Goal: Task Accomplishment & Management: Use online tool/utility

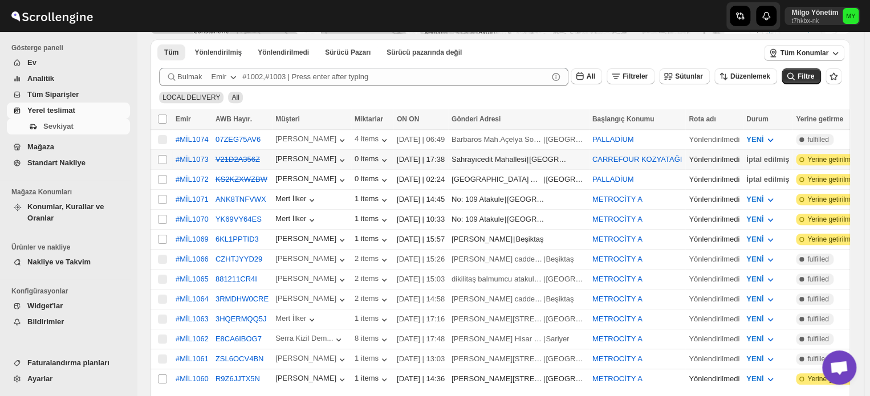
click at [689, 154] on div "Yönlendirilmedi" at bounding box center [714, 159] width 51 height 11
click at [689, 155] on div "Yönlendirilmedi" at bounding box center [714, 159] width 51 height 11
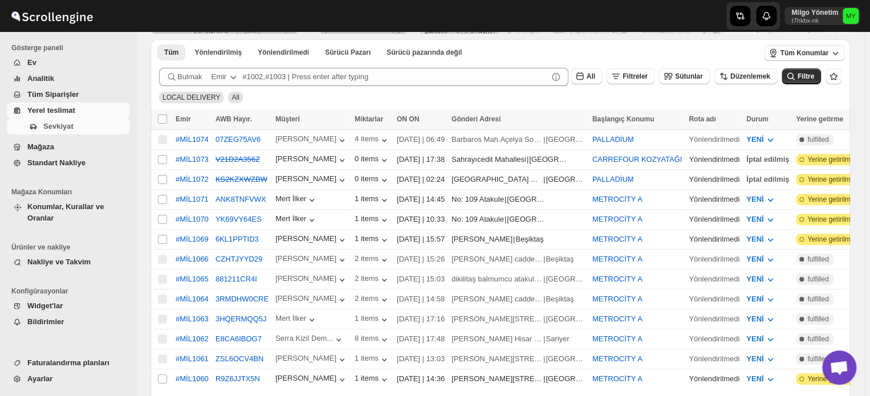
click at [233, 79] on icon "button" at bounding box center [233, 76] width 11 height 11
click at [335, 99] on div "LOCAL DELIVERY All" at bounding box center [498, 93] width 687 height 22
click at [612, 115] on span "Başlangıç Konumu" at bounding box center [623, 119] width 62 height 8
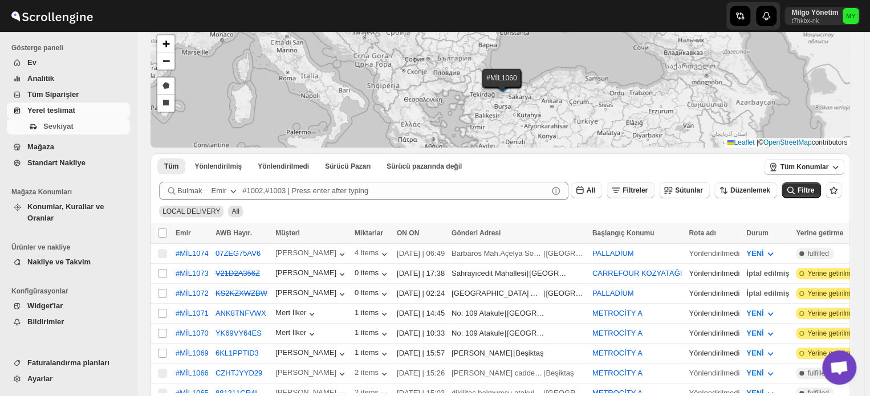
click at [641, 186] on span "Filtreler" at bounding box center [635, 190] width 25 height 8
click at [641, 232] on span "Filtre ekle" at bounding box center [647, 234] width 32 height 9
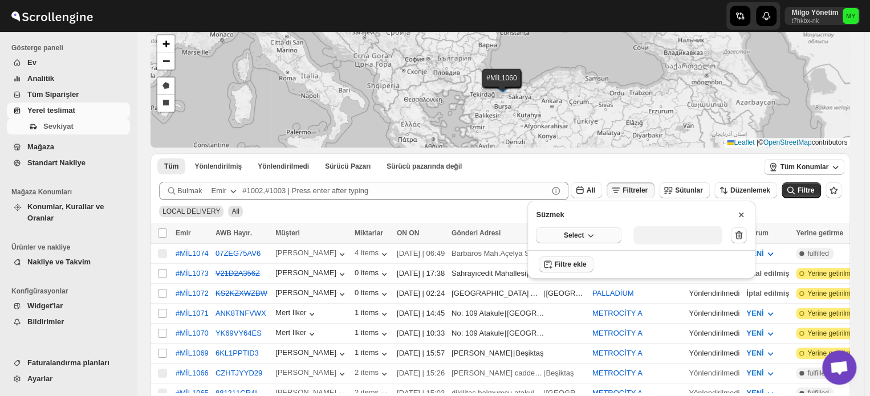
click at [595, 228] on button "Select" at bounding box center [579, 236] width 86 height 16
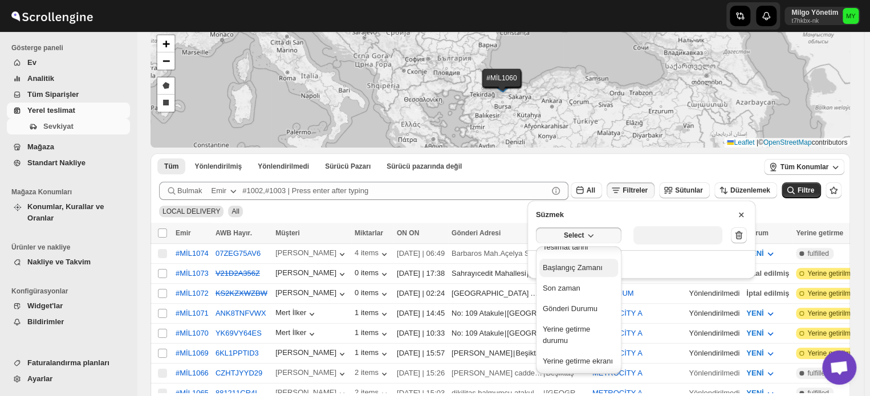
scroll to position [23, 0]
click at [510, 207] on div "LOCAL DELIVERY All" at bounding box center [498, 207] width 687 height 22
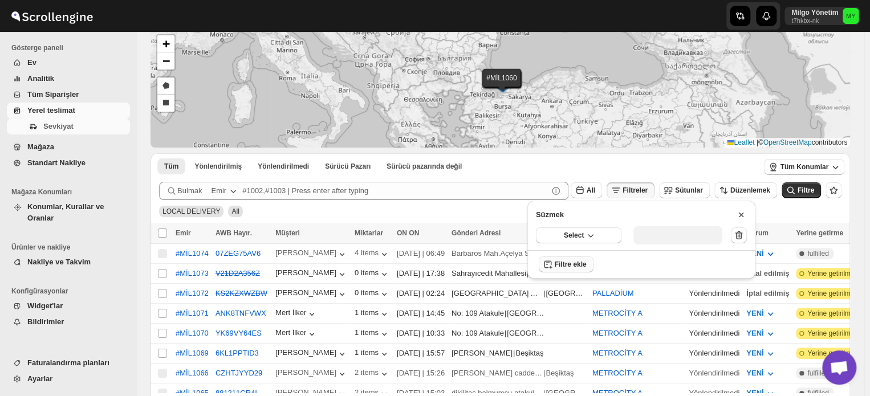
click at [509, 207] on div "LOCAL DELIVERY All" at bounding box center [498, 207] width 687 height 22
click at [743, 212] on icon at bounding box center [741, 214] width 11 height 11
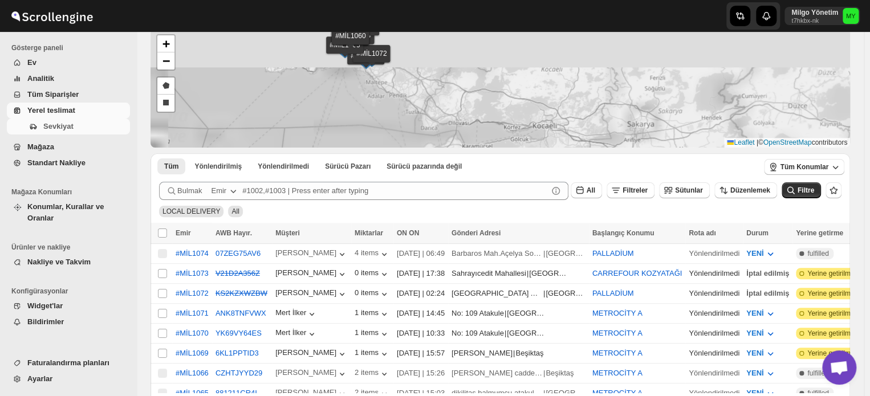
drag, startPoint x: 383, startPoint y: 67, endPoint x: 522, endPoint y: 145, distance: 159.1
click at [522, 146] on div "#MİL1074 #MİL1073 #MİL1072 #MİL1071 #MİL1070 #MİL1069 #MİL1066 #MİL1065 #MİL106…" at bounding box center [501, 88] width 700 height 119
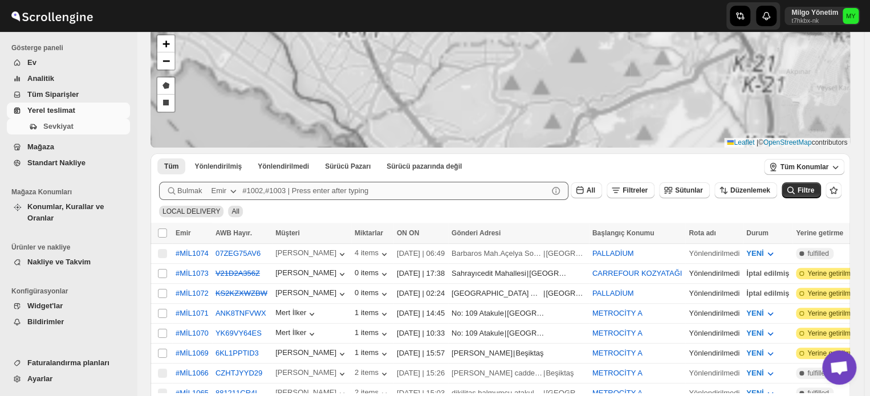
drag, startPoint x: 381, startPoint y: 112, endPoint x: 464, endPoint y: 182, distance: 108.9
click at [465, 190] on div "#MİL1074 #MİL1073 #MİL1072 #MİL1071 #MİL1070 #MİL1069 #MİL1066 #MİL1065 #MİL106…" at bounding box center [501, 282] width 700 height 507
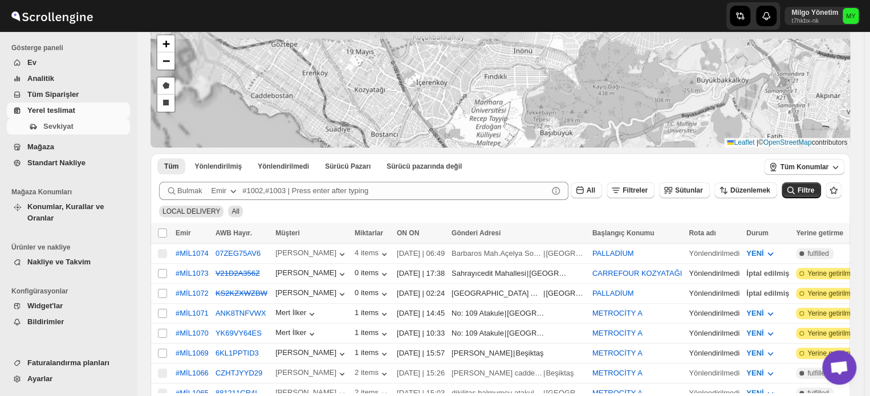
drag, startPoint x: 423, startPoint y: 96, endPoint x: 433, endPoint y: 157, distance: 62.5
click at [433, 157] on div "#MİL1074 #MİL1073 #MİL1072 #MİL1071 #MİL1070 #MİL1069 #MİL1066 #MİL1065 #MİL106…" at bounding box center [501, 282] width 700 height 507
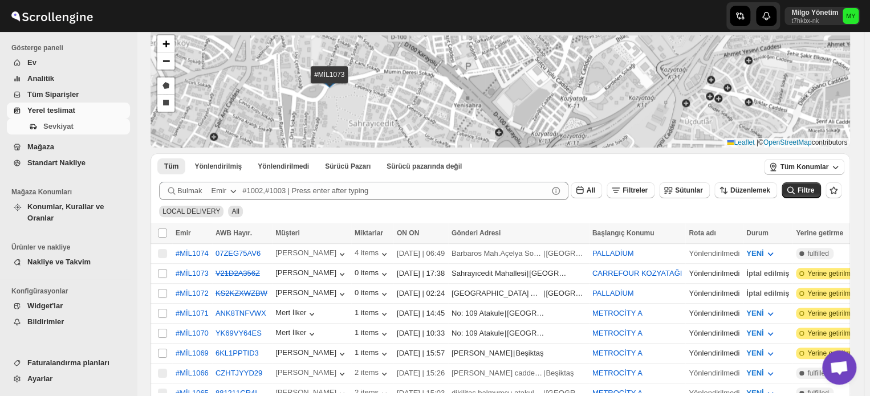
drag, startPoint x: 319, startPoint y: 78, endPoint x: 326, endPoint y: 103, distance: 26.0
click at [326, 103] on div "#MİL1074 #MİL1073 #MİL1072 #MİL1071 #MİL1070 #MİL1069 #MİL1066 #MİL1065 #MİL106…" at bounding box center [501, 88] width 700 height 119
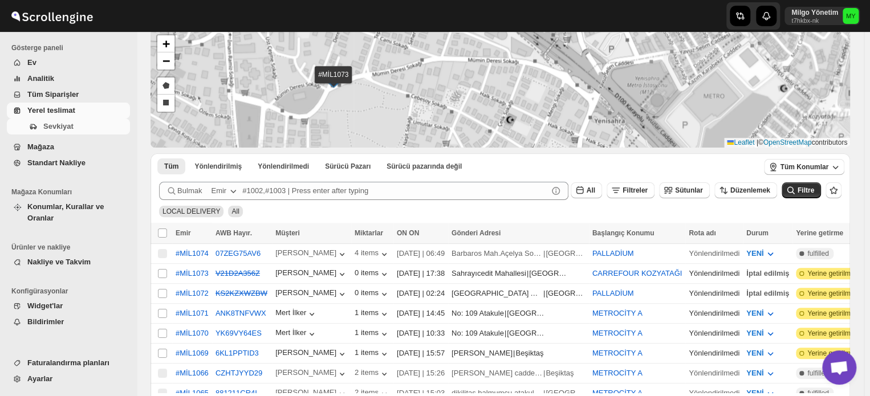
click at [335, 83] on img at bounding box center [333, 81] width 17 height 13
click at [367, 87] on div "#MİL1074 #MİL1073 #MİL1072 #MİL1071 #MİL1070 #MİL1069 #MİL1066 #MİL1065 #MİL106…" at bounding box center [501, 88] width 700 height 119
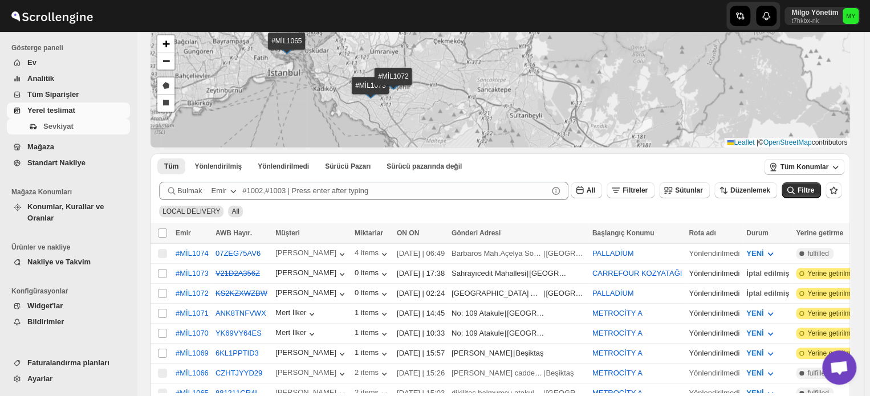
drag, startPoint x: 361, startPoint y: 79, endPoint x: 399, endPoint y: 116, distance: 52.8
click at [425, 156] on div "#MİL1074 #MİL1073 #MİL1072 #MİL1071 #MİL1070 #MİL1069 #MİL1066 #MİL1065 #MİL106…" at bounding box center [501, 282] width 700 height 507
